Goal: Find specific page/section: Find specific page/section

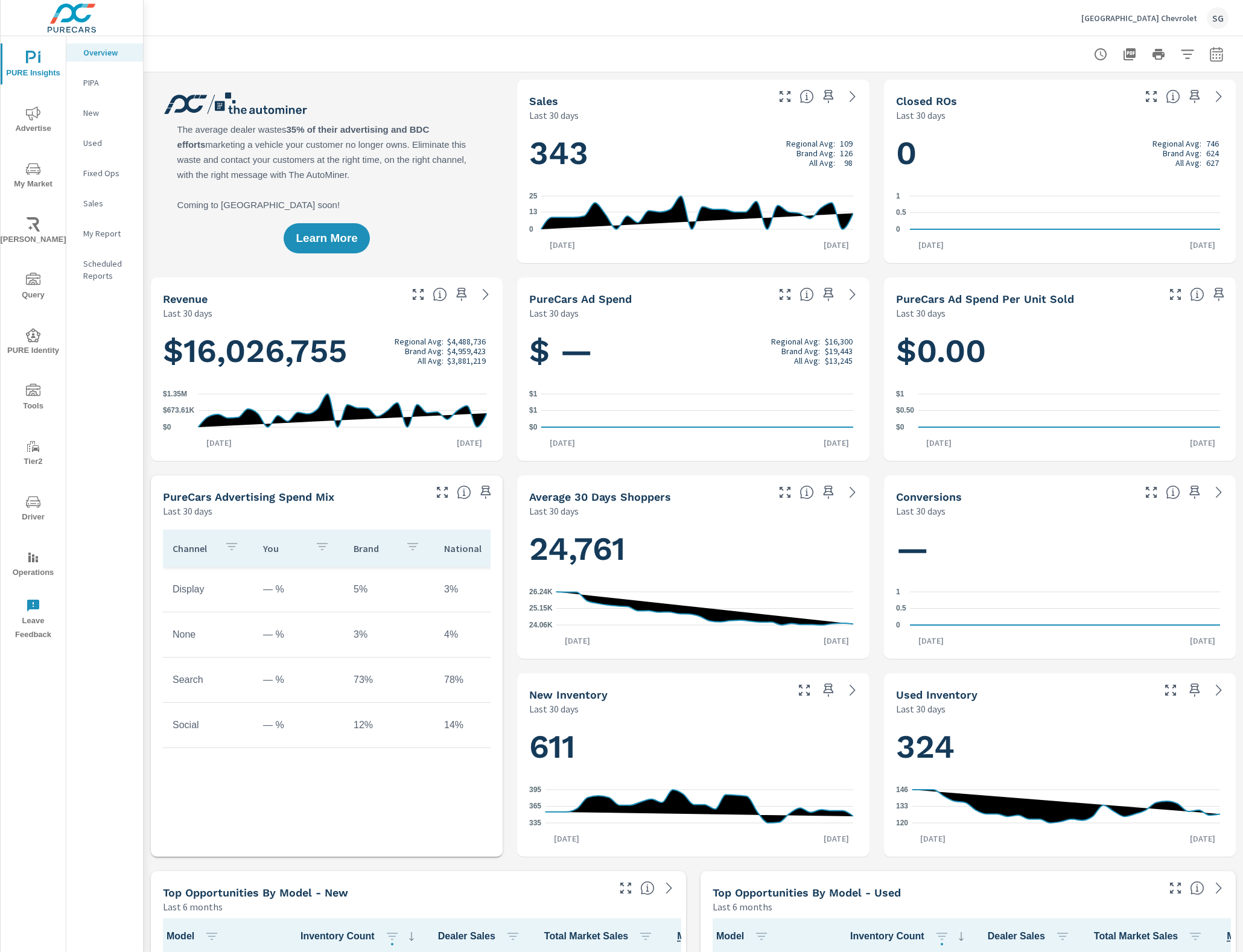
click at [22, 394] on span "Tools" at bounding box center [33, 398] width 58 height 30
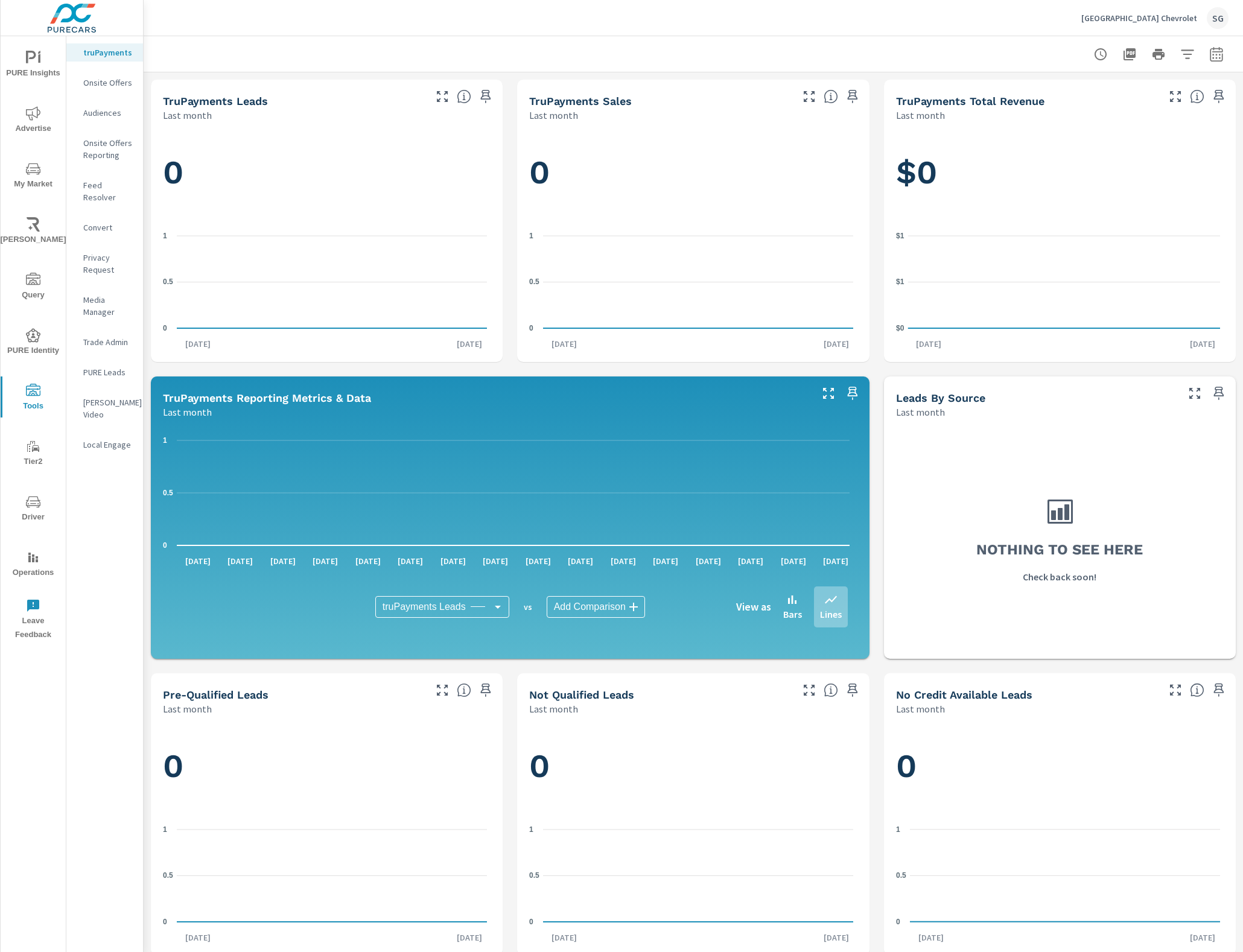
click at [117, 183] on p "Feed Resolver" at bounding box center [108, 191] width 50 height 24
